Goal: Task Accomplishment & Management: Use online tool/utility

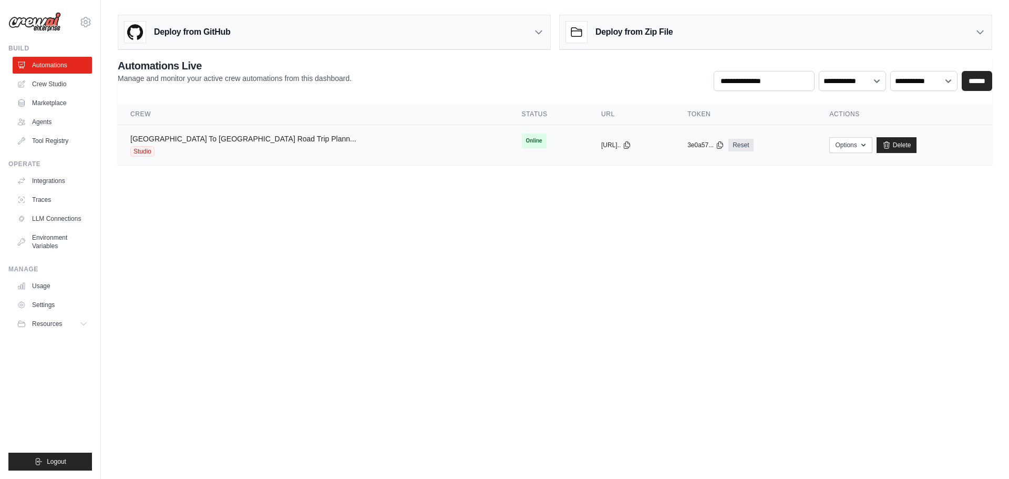
click at [235, 140] on link "[GEOGRAPHIC_DATA] To [GEOGRAPHIC_DATA] Road Trip Plann..." at bounding box center [243, 139] width 226 height 8
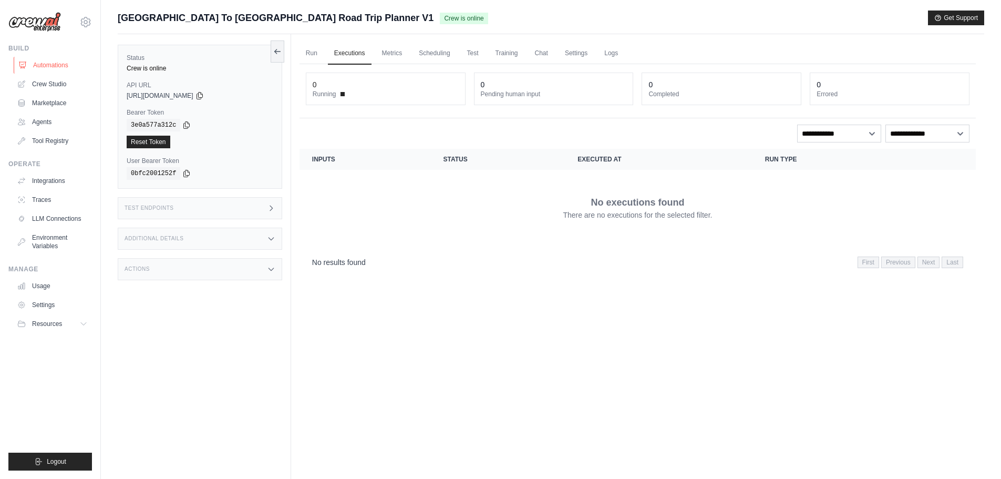
click at [54, 62] on link "Automations" at bounding box center [53, 65] width 79 height 17
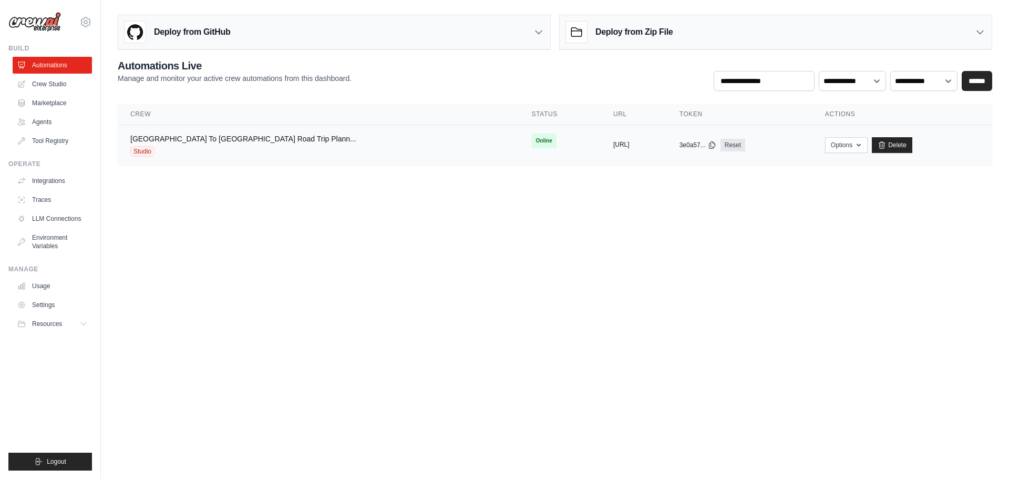
click at [613, 147] on button "[URL]" at bounding box center [621, 144] width 16 height 8
click at [191, 138] on link "[GEOGRAPHIC_DATA] To [GEOGRAPHIC_DATA] Road Trip Plann..." at bounding box center [243, 139] width 226 height 8
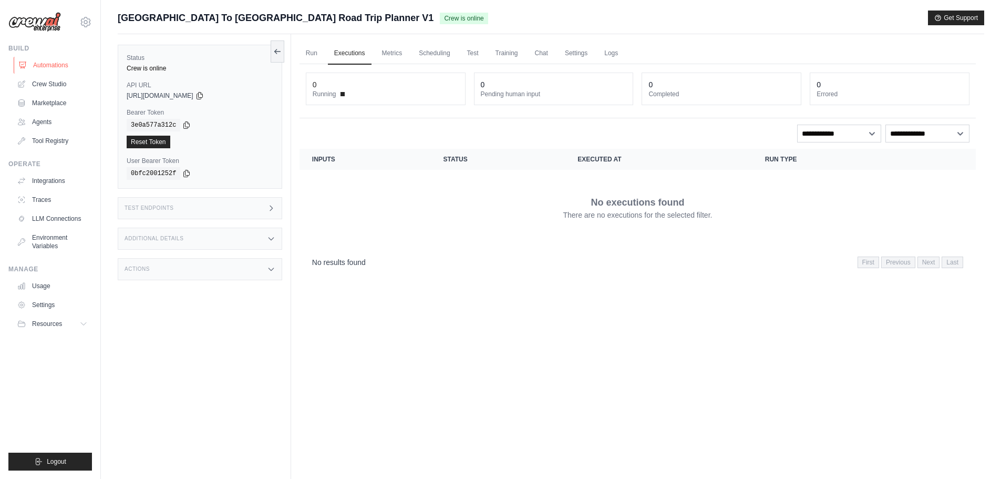
click at [51, 66] on link "Automations" at bounding box center [53, 65] width 79 height 17
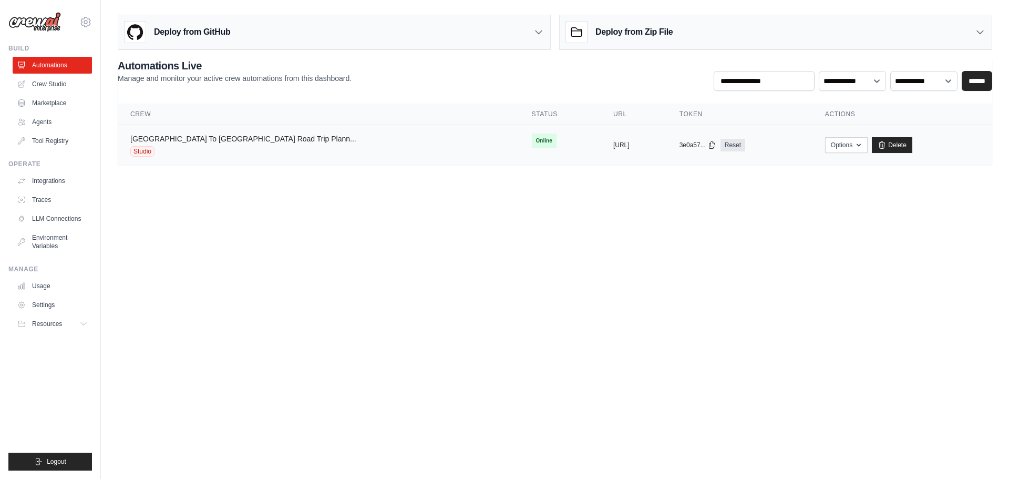
click at [213, 142] on link "[GEOGRAPHIC_DATA] To [GEOGRAPHIC_DATA] Road Trip Plann..." at bounding box center [243, 139] width 226 height 8
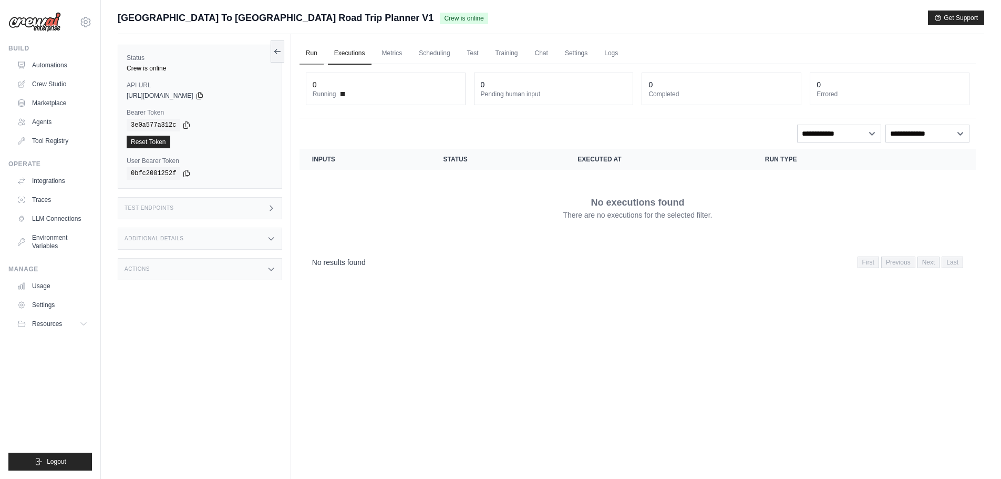
click at [312, 57] on link "Run" at bounding box center [312, 54] width 24 height 22
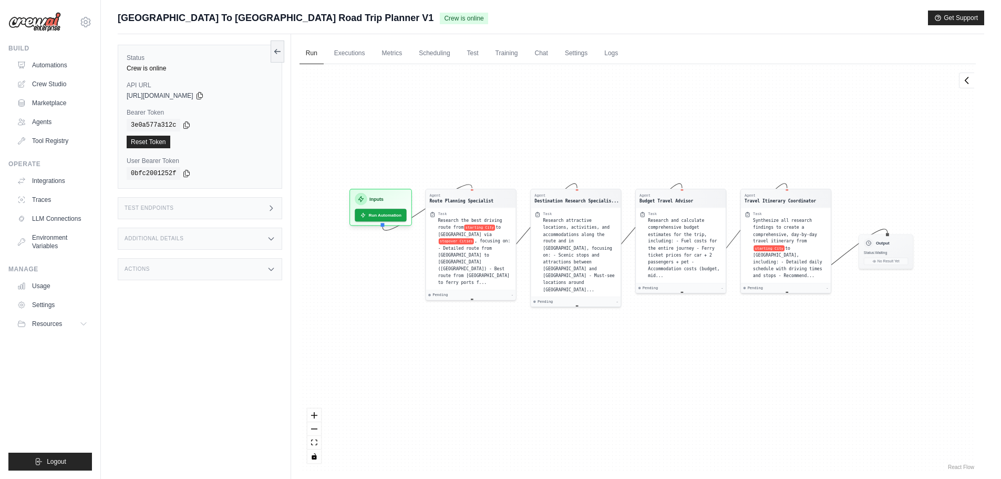
drag, startPoint x: 429, startPoint y: 371, endPoint x: 429, endPoint y: 333, distance: 38.4
click at [429, 333] on div "Agent Route Planning Specialist Task Research the best driving route from start…" at bounding box center [638, 267] width 676 height 407
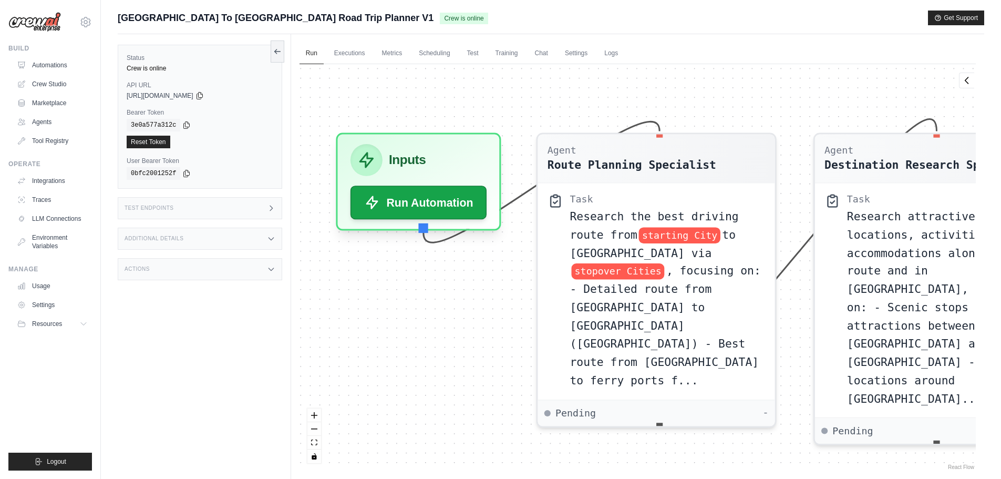
drag, startPoint x: 391, startPoint y: 359, endPoint x: 451, endPoint y: 347, distance: 61.6
click at [451, 347] on div "Agent Route Planning Specialist Task Research the best driving route from start…" at bounding box center [638, 267] width 676 height 407
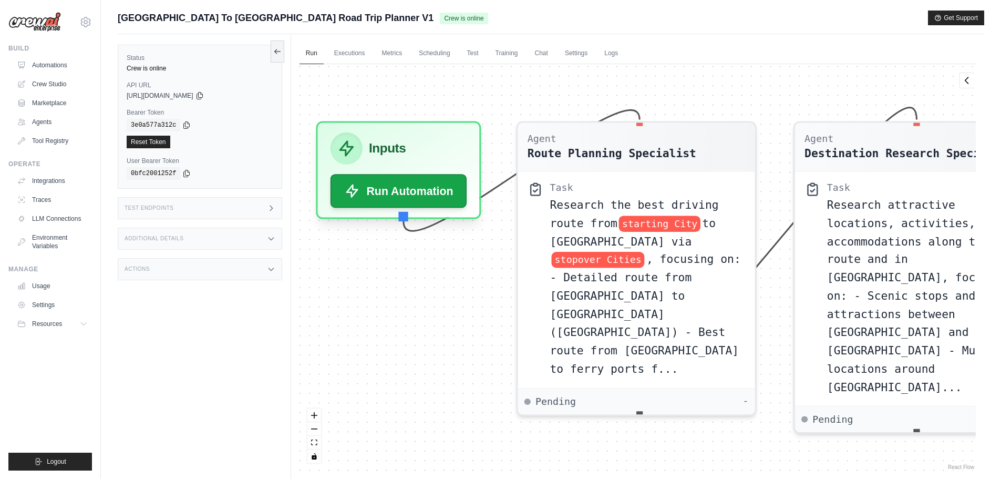
drag, startPoint x: 472, startPoint y: 370, endPoint x: 452, endPoint y: 359, distance: 23.1
click at [452, 359] on div "Agent Route Planning Specialist Task Research the best driving route from start…" at bounding box center [638, 267] width 676 height 407
click at [277, 52] on icon at bounding box center [277, 51] width 8 height 8
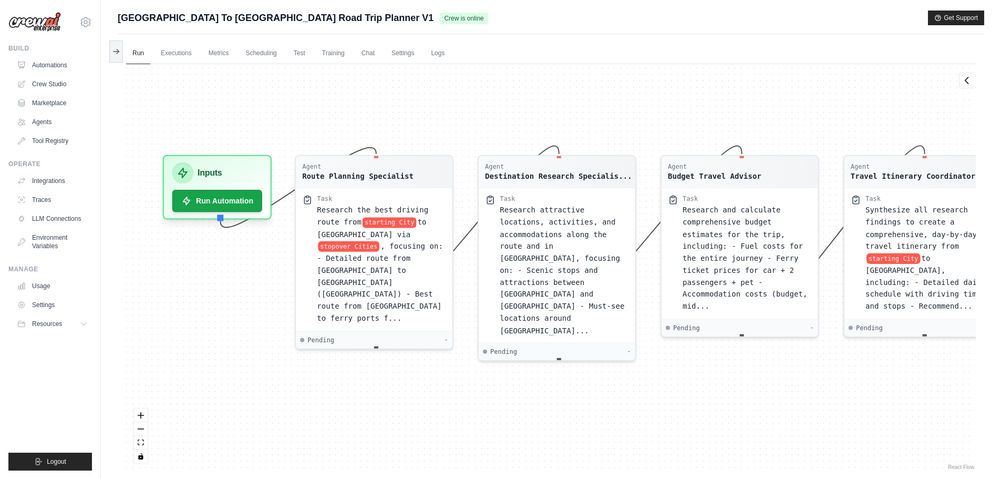
drag, startPoint x: 486, startPoint y: 383, endPoint x: 470, endPoint y: 364, distance: 24.6
click at [470, 364] on div "Agent Route Planning Specialist Task Research the best driving route from start…" at bounding box center [551, 267] width 850 height 407
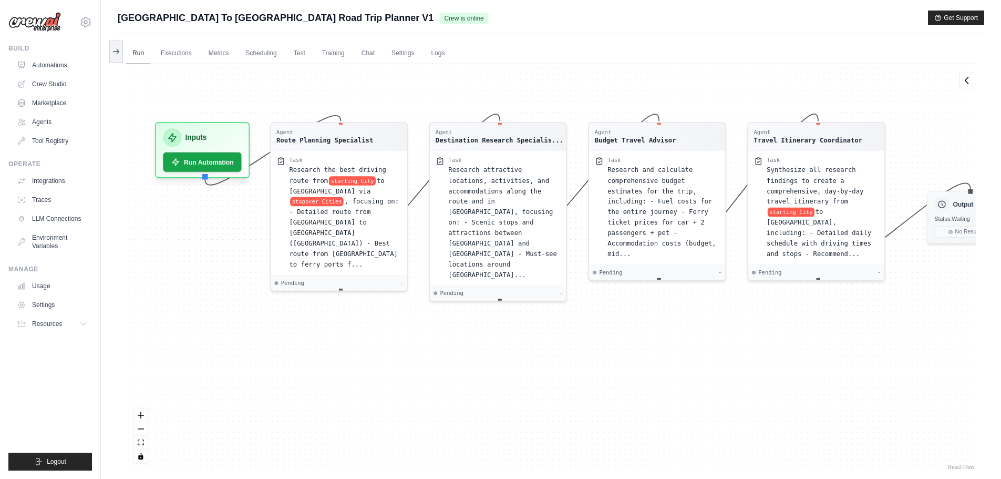
drag, startPoint x: 496, startPoint y: 373, endPoint x: 460, endPoint y: 332, distance: 54.0
click at [460, 332] on div "Agent Route Planning Specialist Task Research the best driving route from start…" at bounding box center [551, 267] width 850 height 407
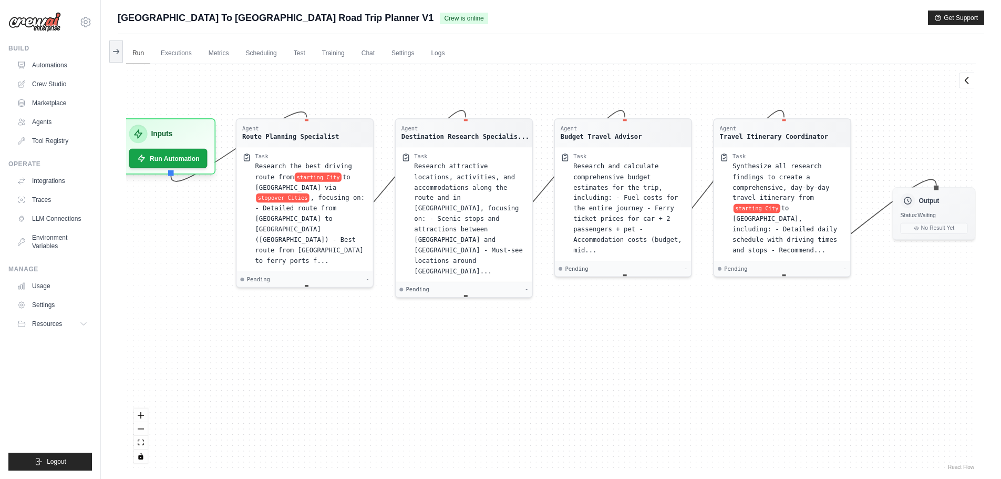
drag, startPoint x: 656, startPoint y: 350, endPoint x: 623, endPoint y: 346, distance: 32.8
click at [623, 346] on div "Agent Route Planning Specialist Task Research the best driving route from start…" at bounding box center [551, 267] width 850 height 407
click at [286, 198] on span ", focusing on: - Detailed route from [GEOGRAPHIC_DATA] to [GEOGRAPHIC_DATA] ([G…" at bounding box center [310, 227] width 110 height 70
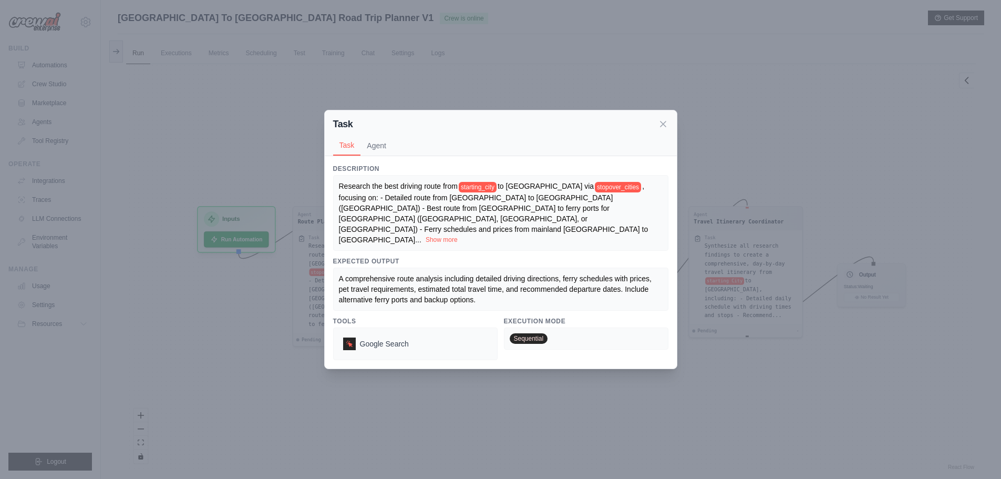
click at [426, 235] on button "Show more" at bounding box center [442, 239] width 32 height 8
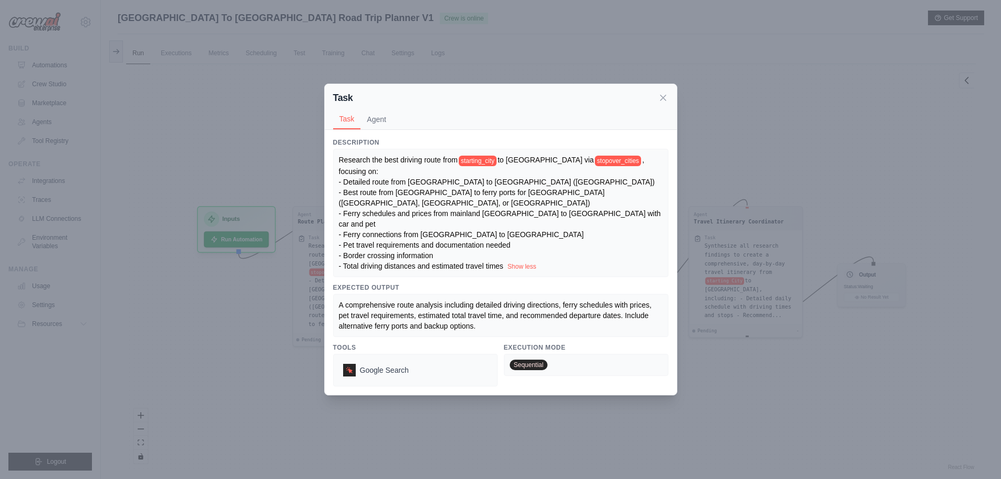
click at [665, 103] on icon at bounding box center [663, 97] width 11 height 11
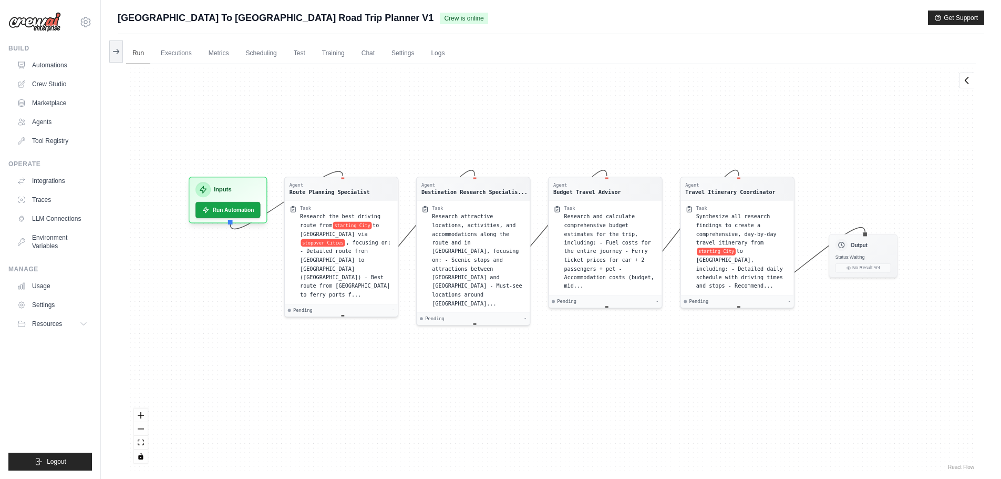
drag, startPoint x: 492, startPoint y: 415, endPoint x: 476, endPoint y: 386, distance: 33.4
click at [476, 386] on div "Agent Route Planning Specialist Task Research the best driving route from start…" at bounding box center [551, 267] width 850 height 407
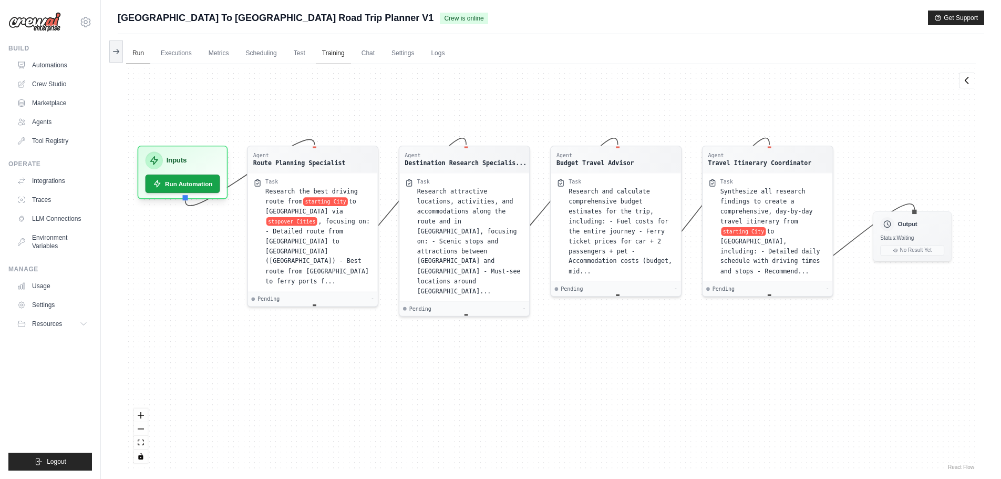
click at [338, 54] on link "Training" at bounding box center [333, 54] width 35 height 22
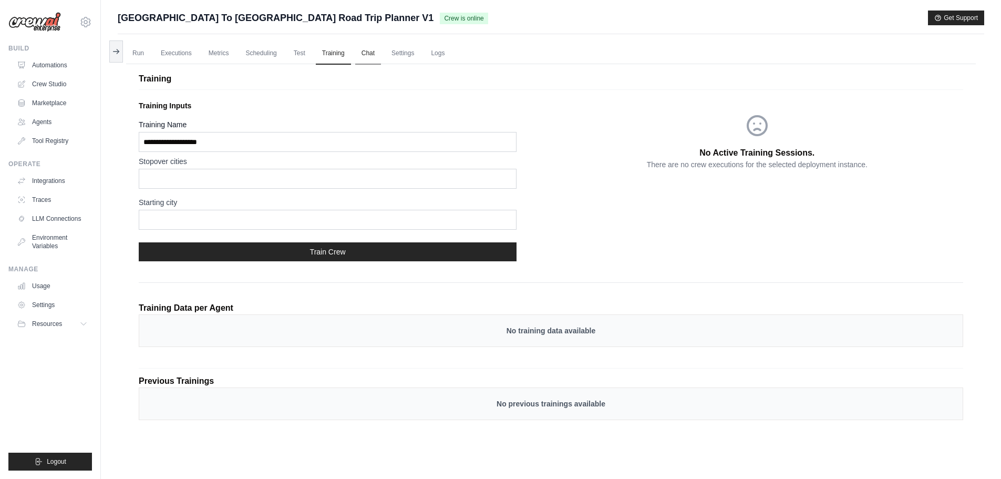
click at [367, 53] on link "Chat" at bounding box center [368, 54] width 26 height 22
